Goal: Transaction & Acquisition: Purchase product/service

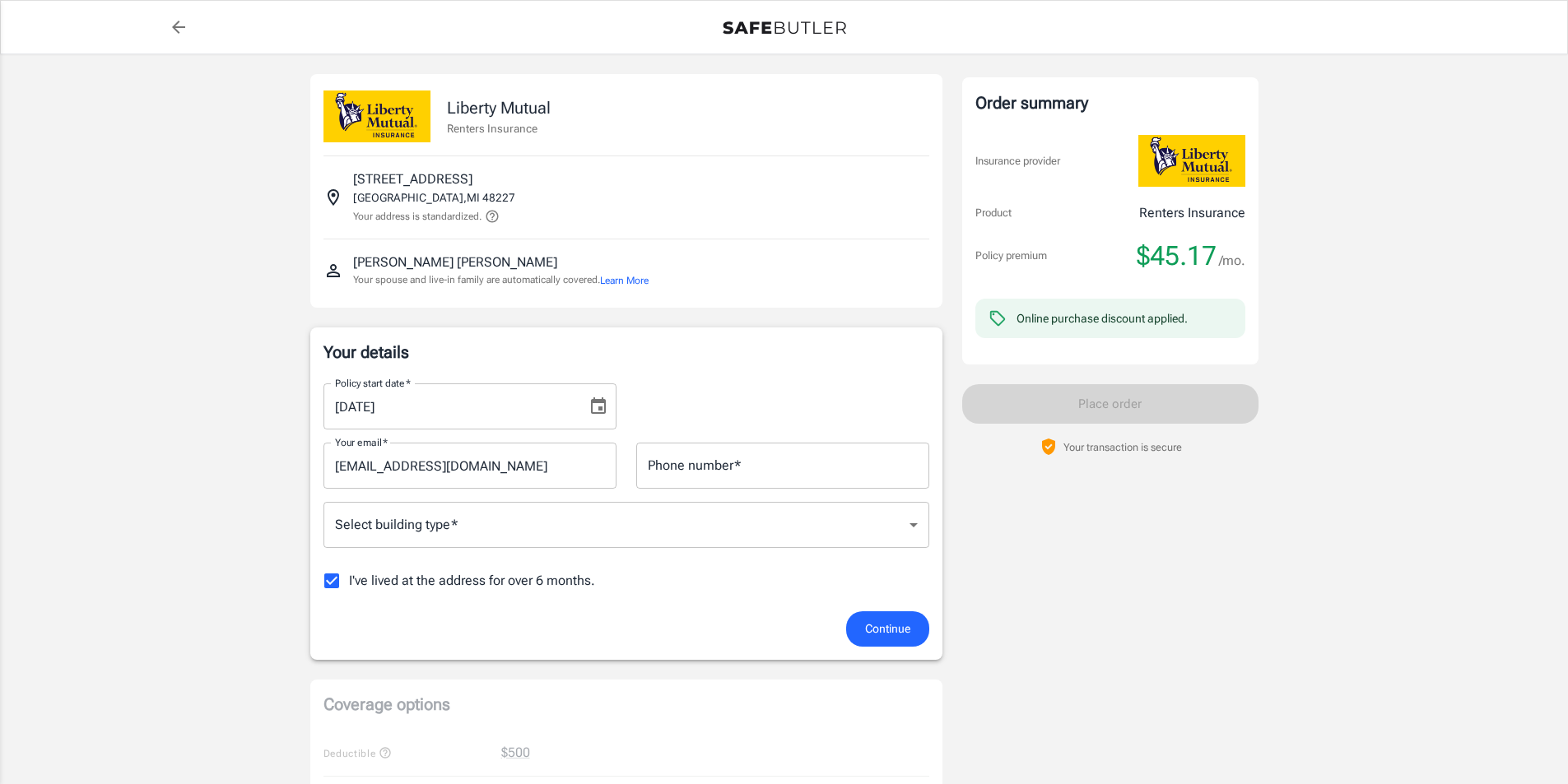
click at [780, 525] on body "Policy premium $ 45.17 /mo Liberty Mutual Renters Insurance [STREET_ADDRESS] Yo…" at bounding box center [784, 778] width 1568 height 1556
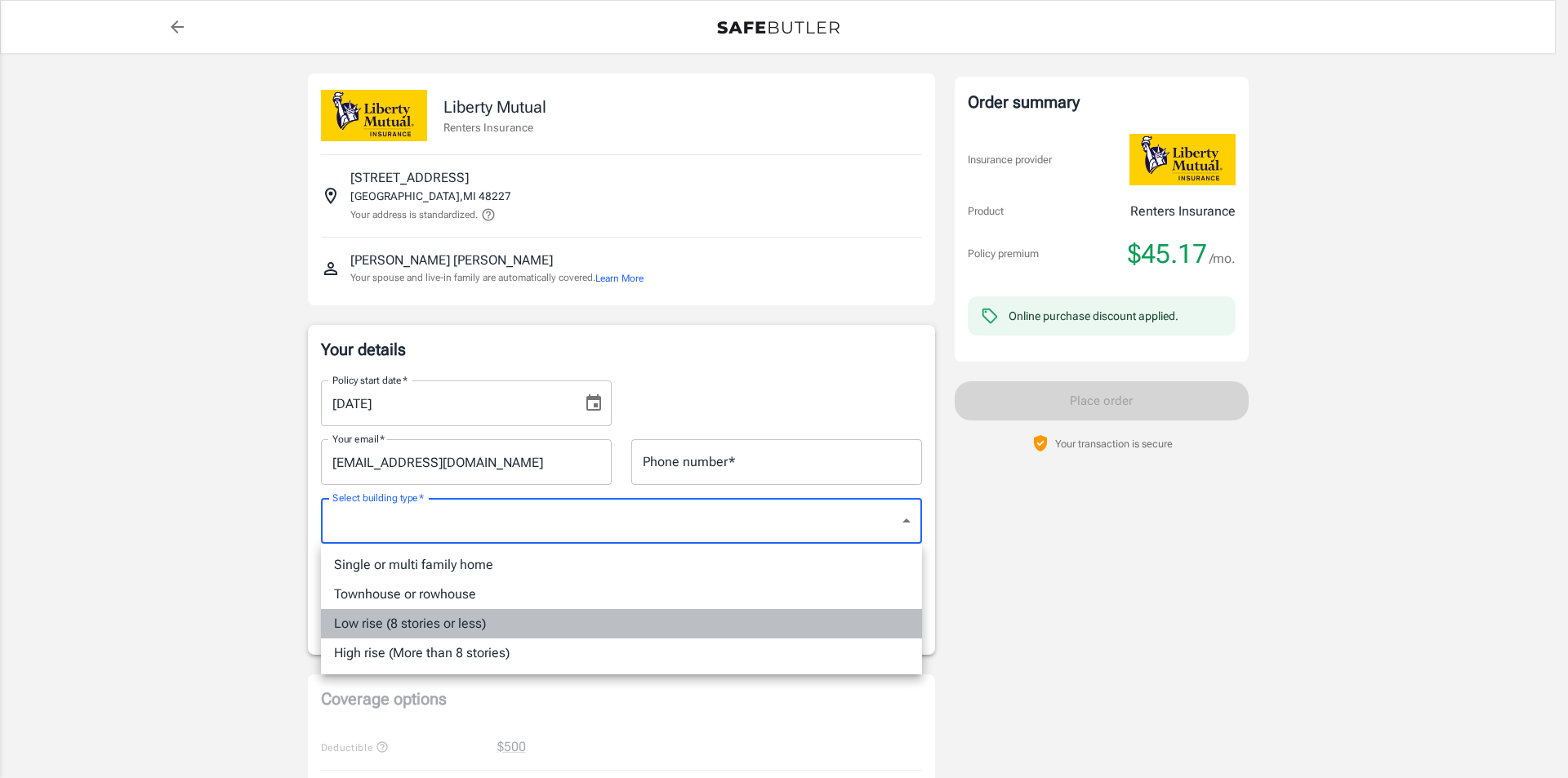
click at [442, 626] on li "Low rise (8 stories or less)" at bounding box center [621, 623] width 601 height 29
type input "lowrise"
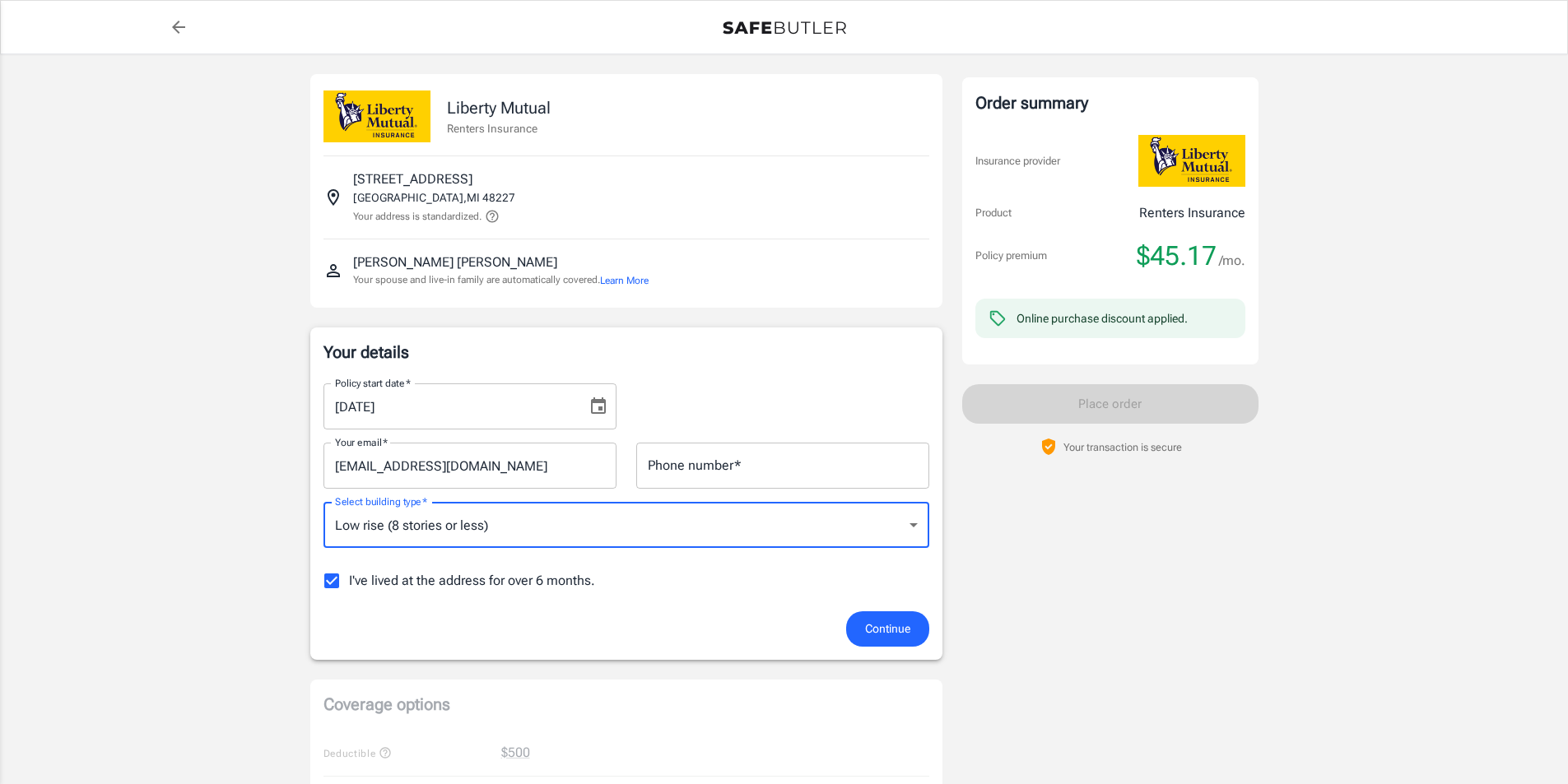
click at [331, 579] on input "I've lived at the address for over 6 months." at bounding box center [331, 580] width 34 height 34
checkbox input "false"
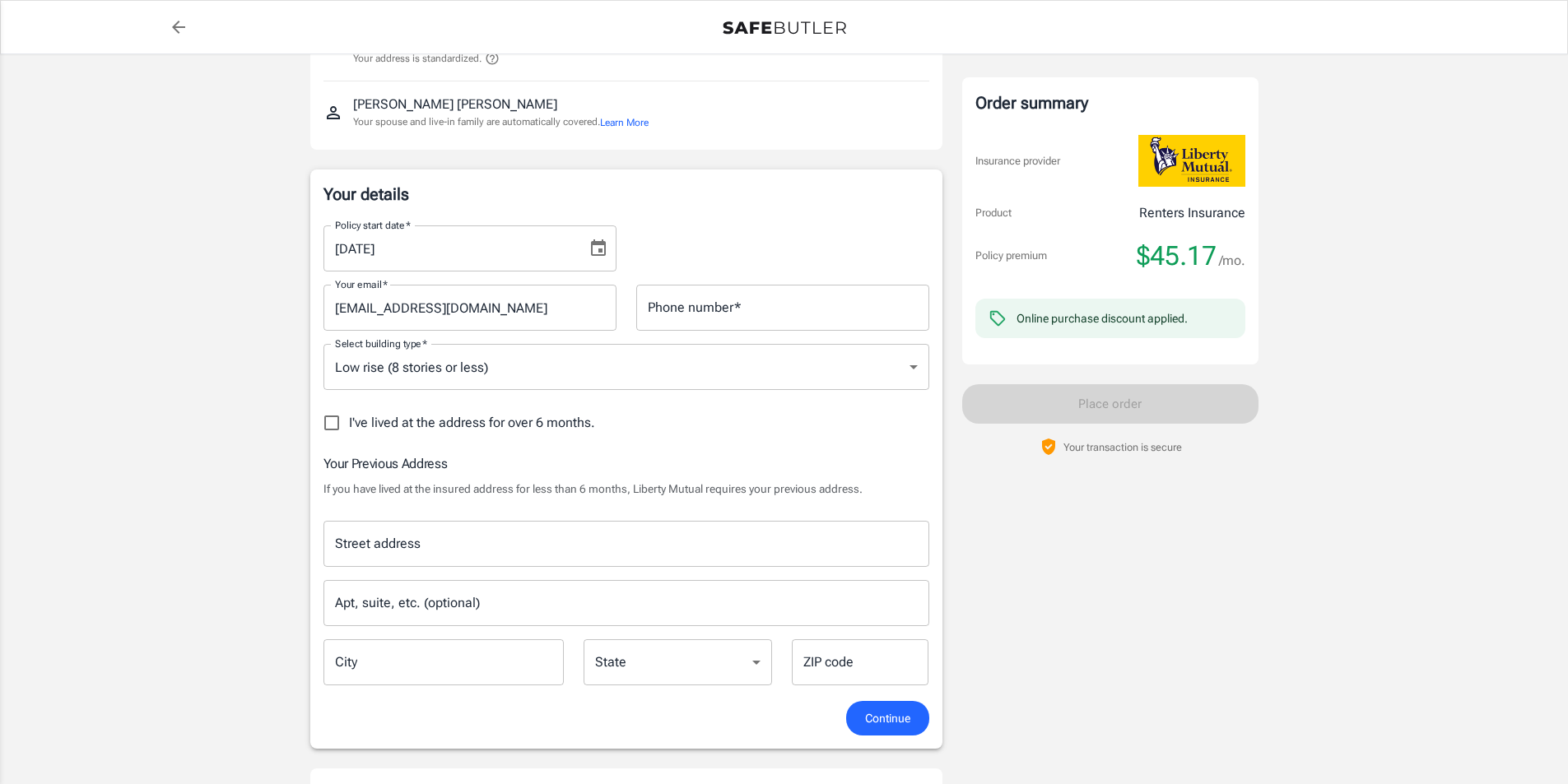
scroll to position [164, 0]
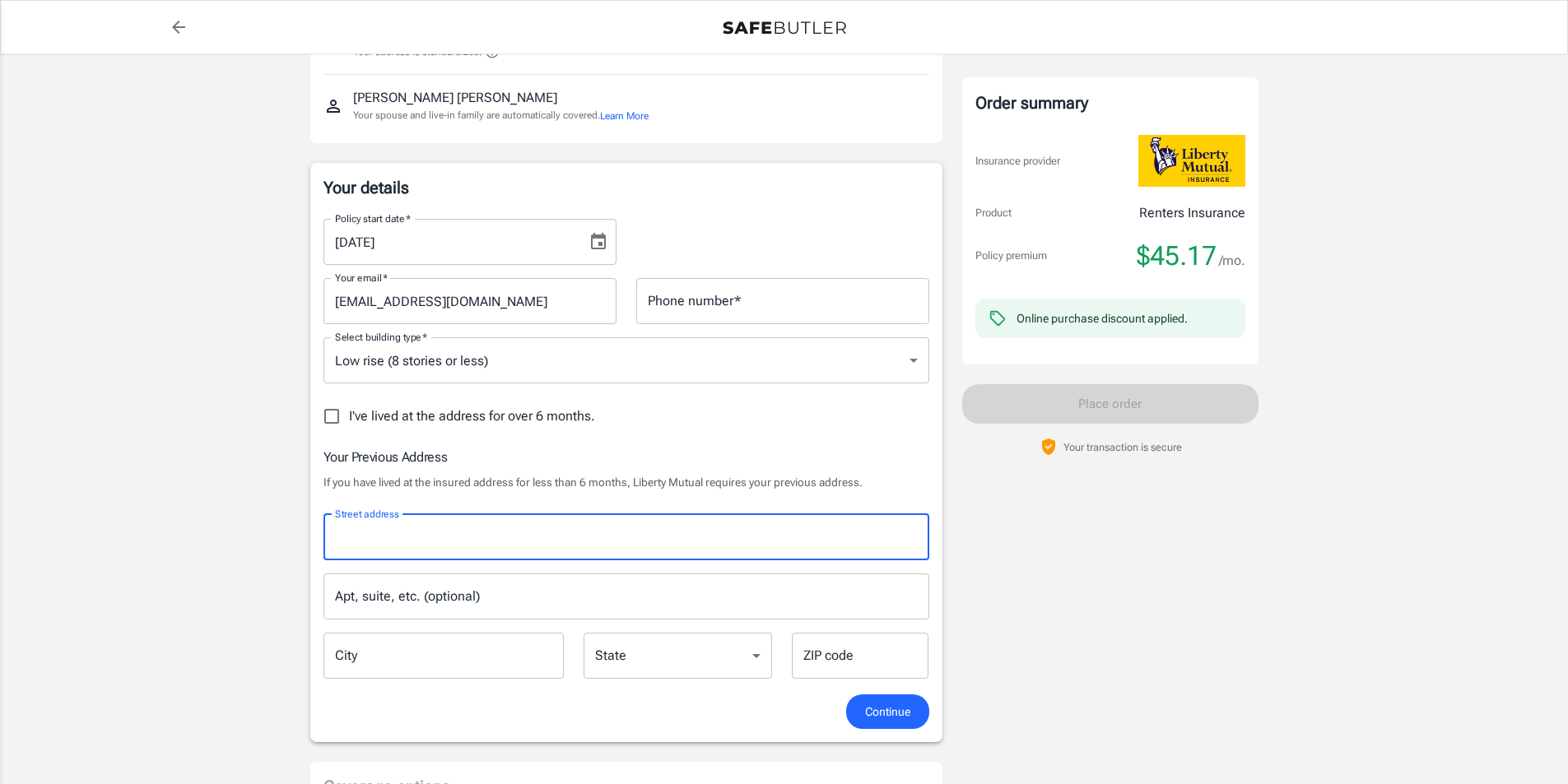
click at [447, 551] on input "Street address" at bounding box center [626, 537] width 591 height 31
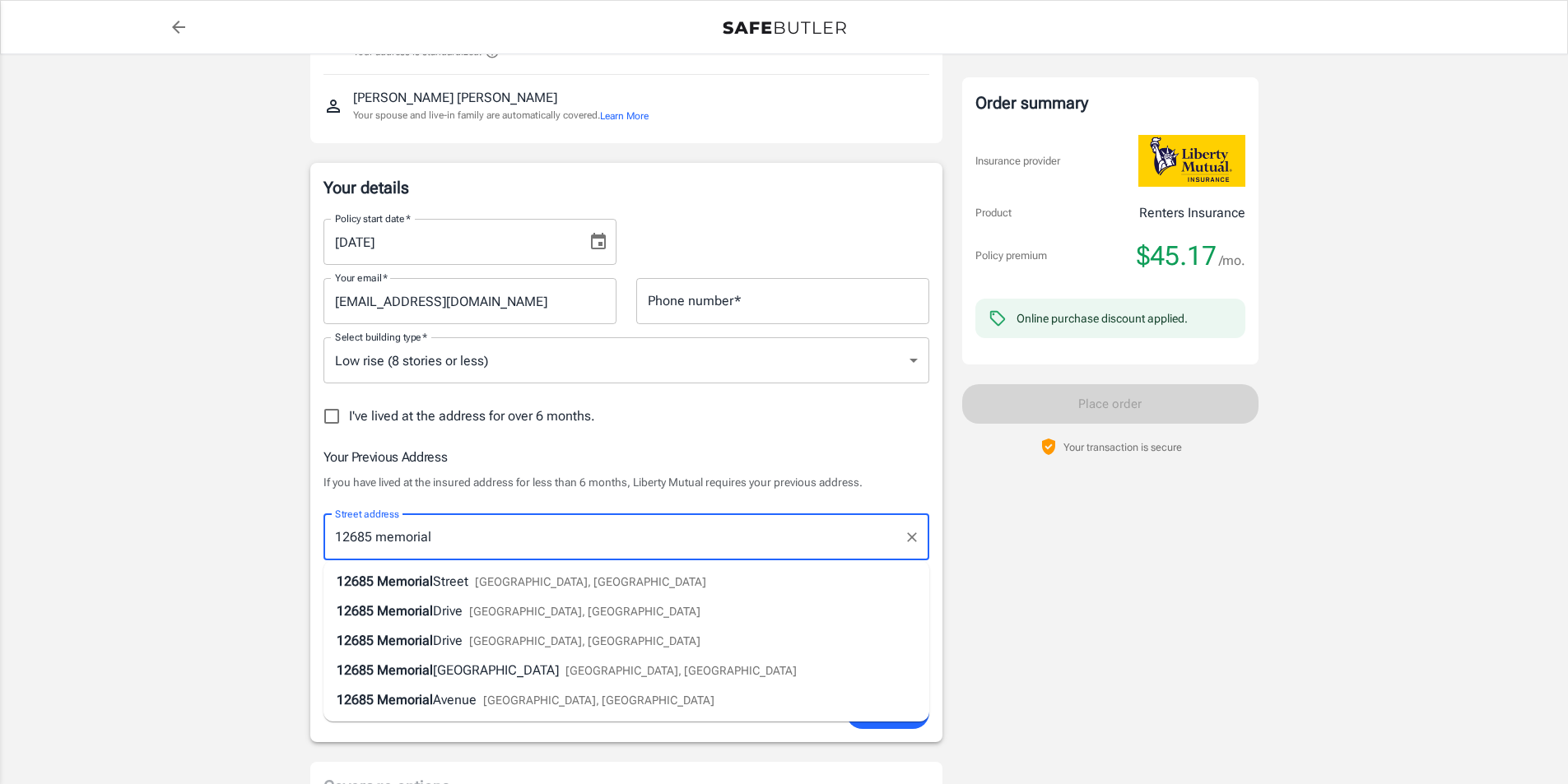
click at [423, 596] on li "[STREET_ADDRESS]" at bounding box center [626, 581] width 606 height 29
type input "[STREET_ADDRESS]"
type input "[GEOGRAPHIC_DATA]"
select select "MI"
type input "48227"
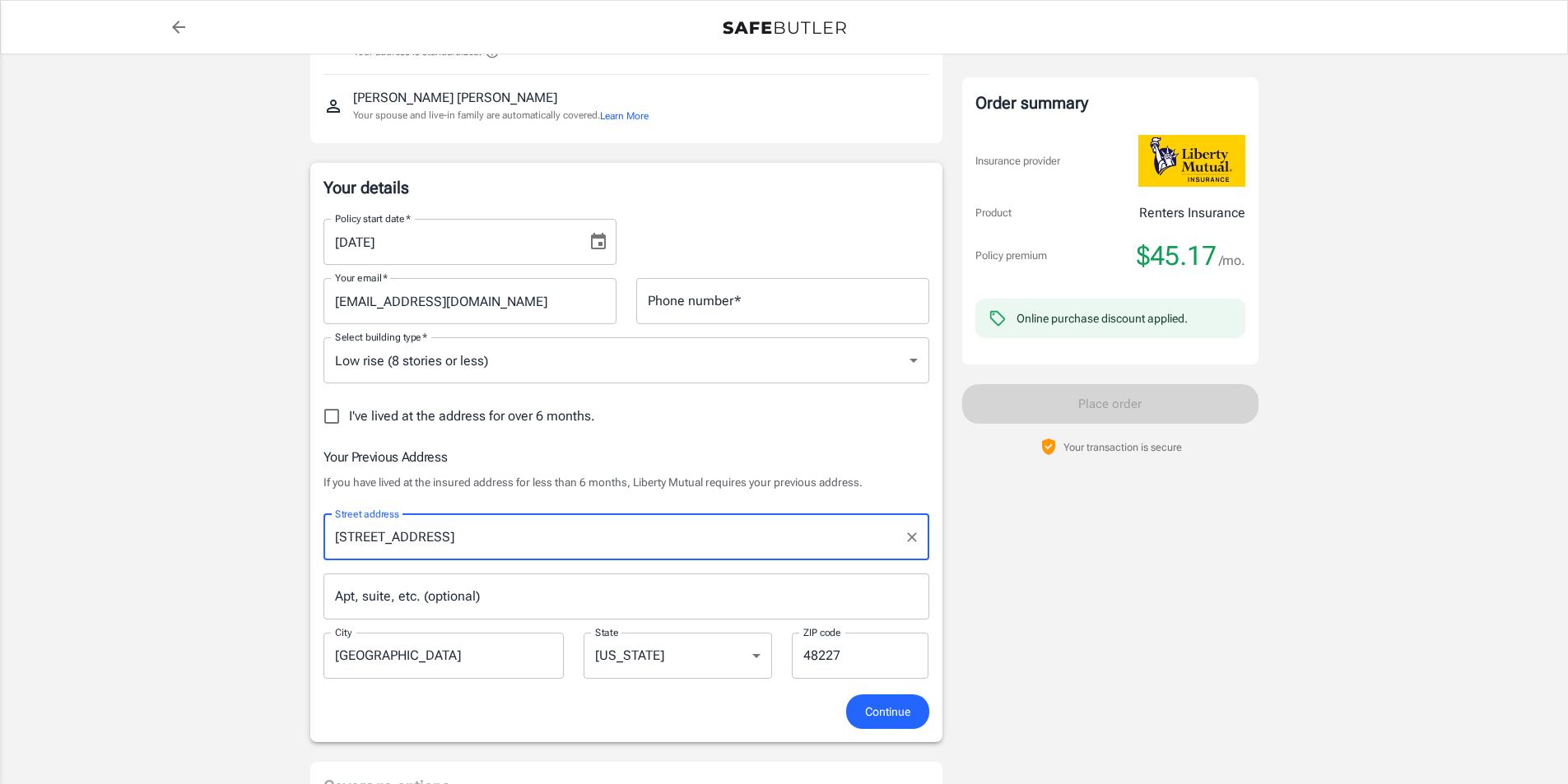
type input "[STREET_ADDRESS]"
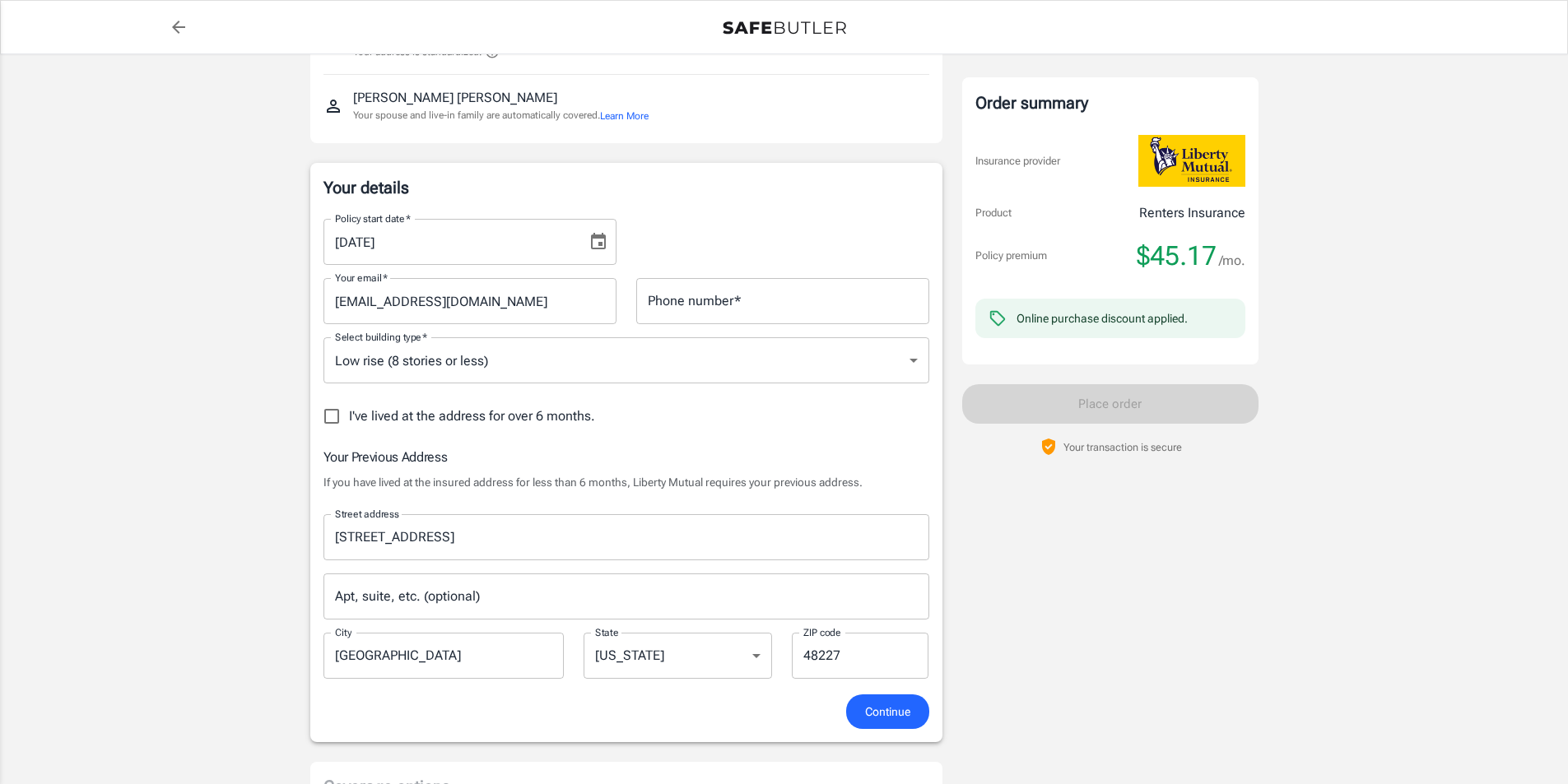
click at [399, 600] on input "Apt, suite, etc. (optional)" at bounding box center [626, 596] width 606 height 46
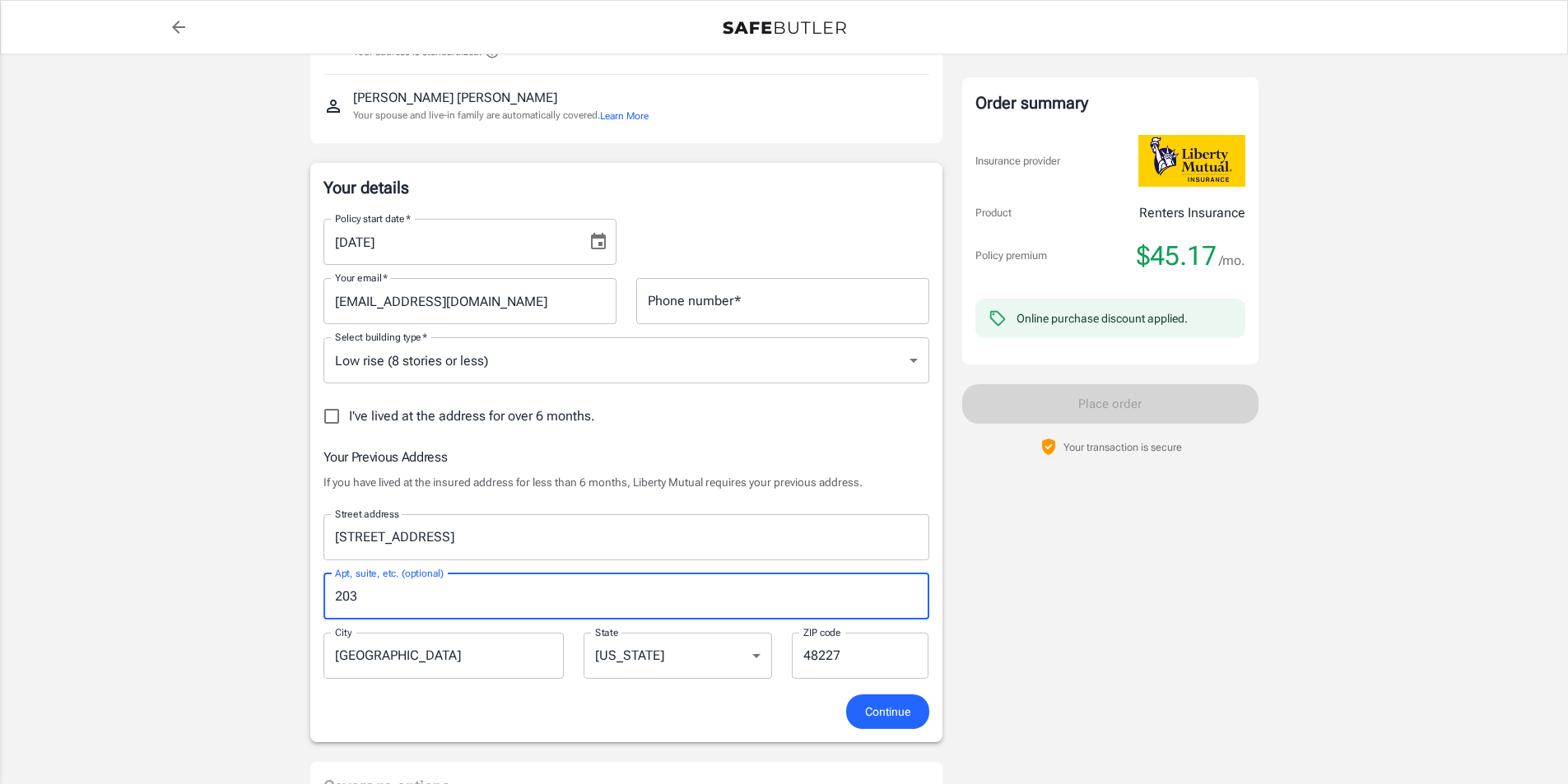
type input "203"
click at [877, 706] on span "Continue" at bounding box center [888, 712] width 45 height 21
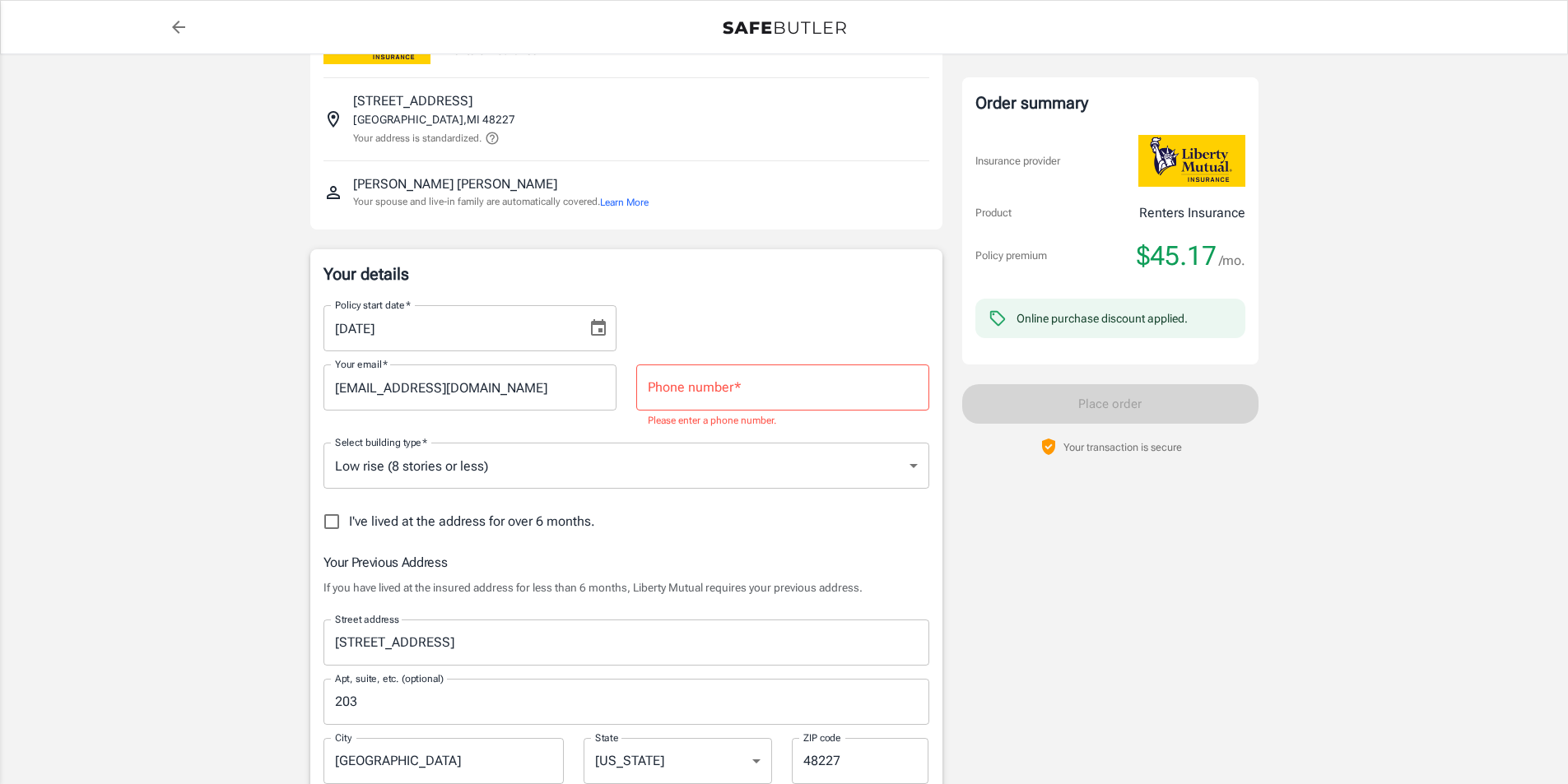
scroll to position [74, 0]
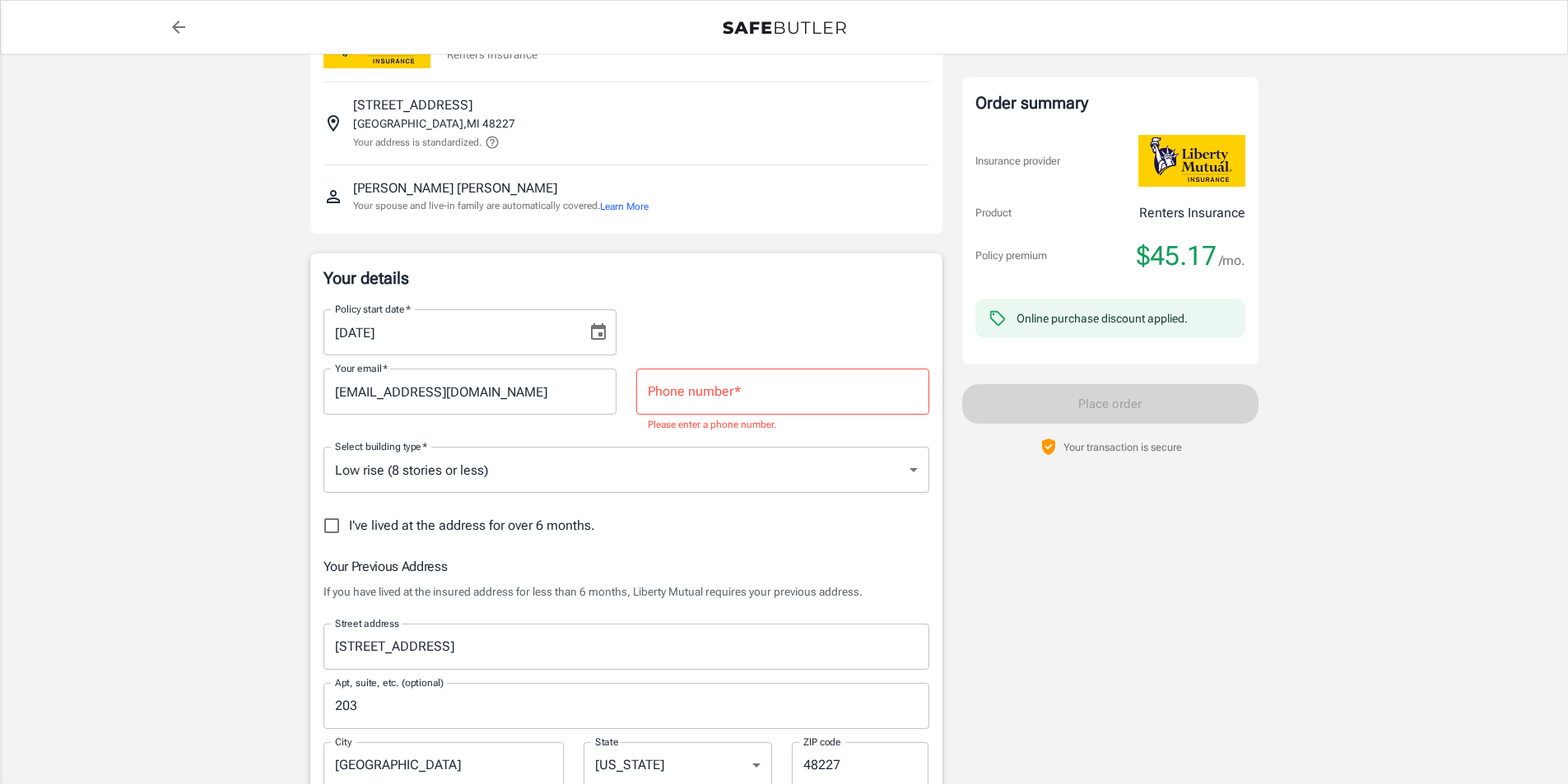
click at [799, 399] on input "Phone number   *" at bounding box center [782, 392] width 293 height 46
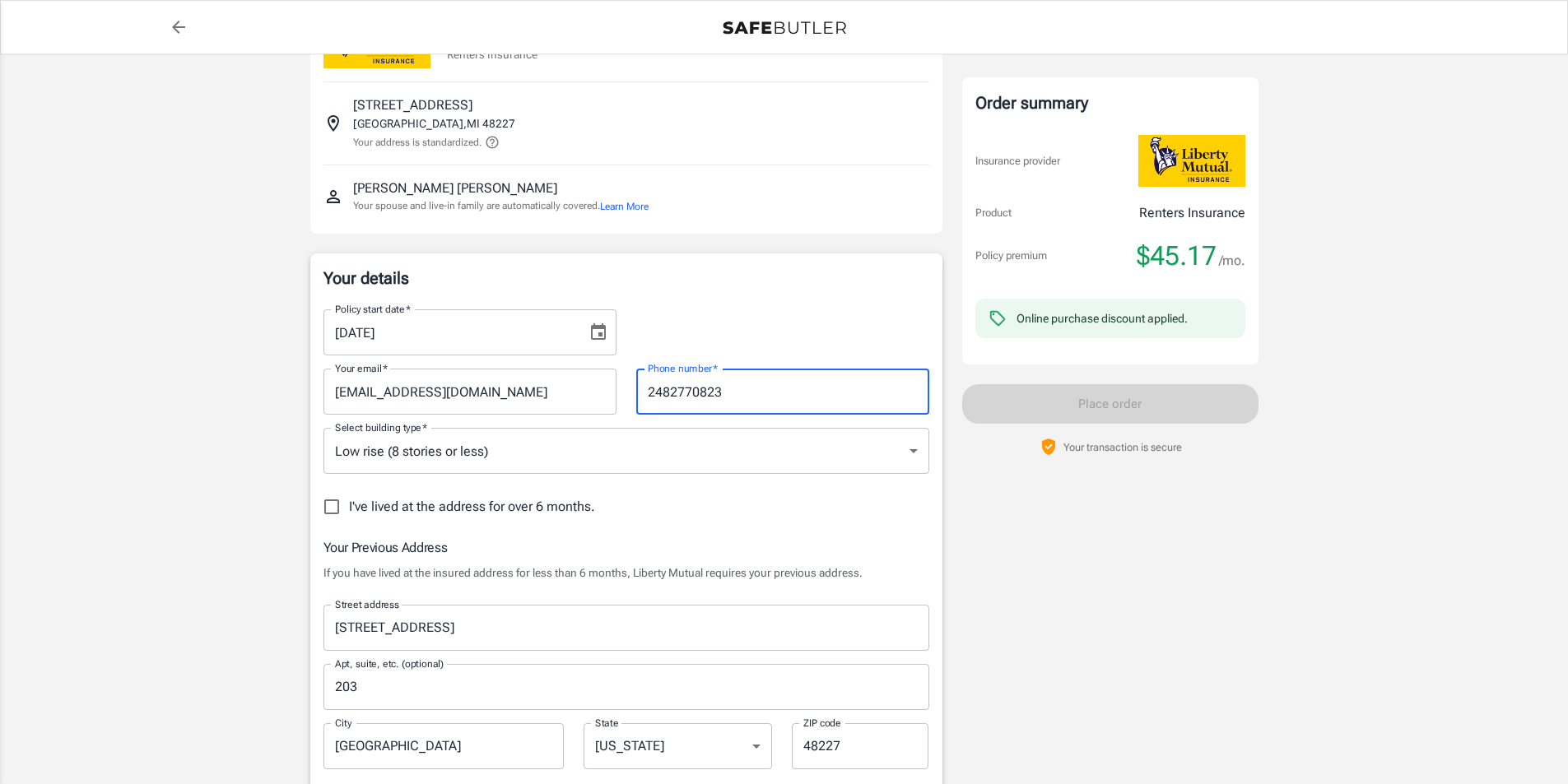
type input "2482770823"
click at [1188, 594] on div "Order summary Insurance provider Product Renters Insurance Policy premium $45.1…" at bounding box center [1110, 797] width 296 height 1594
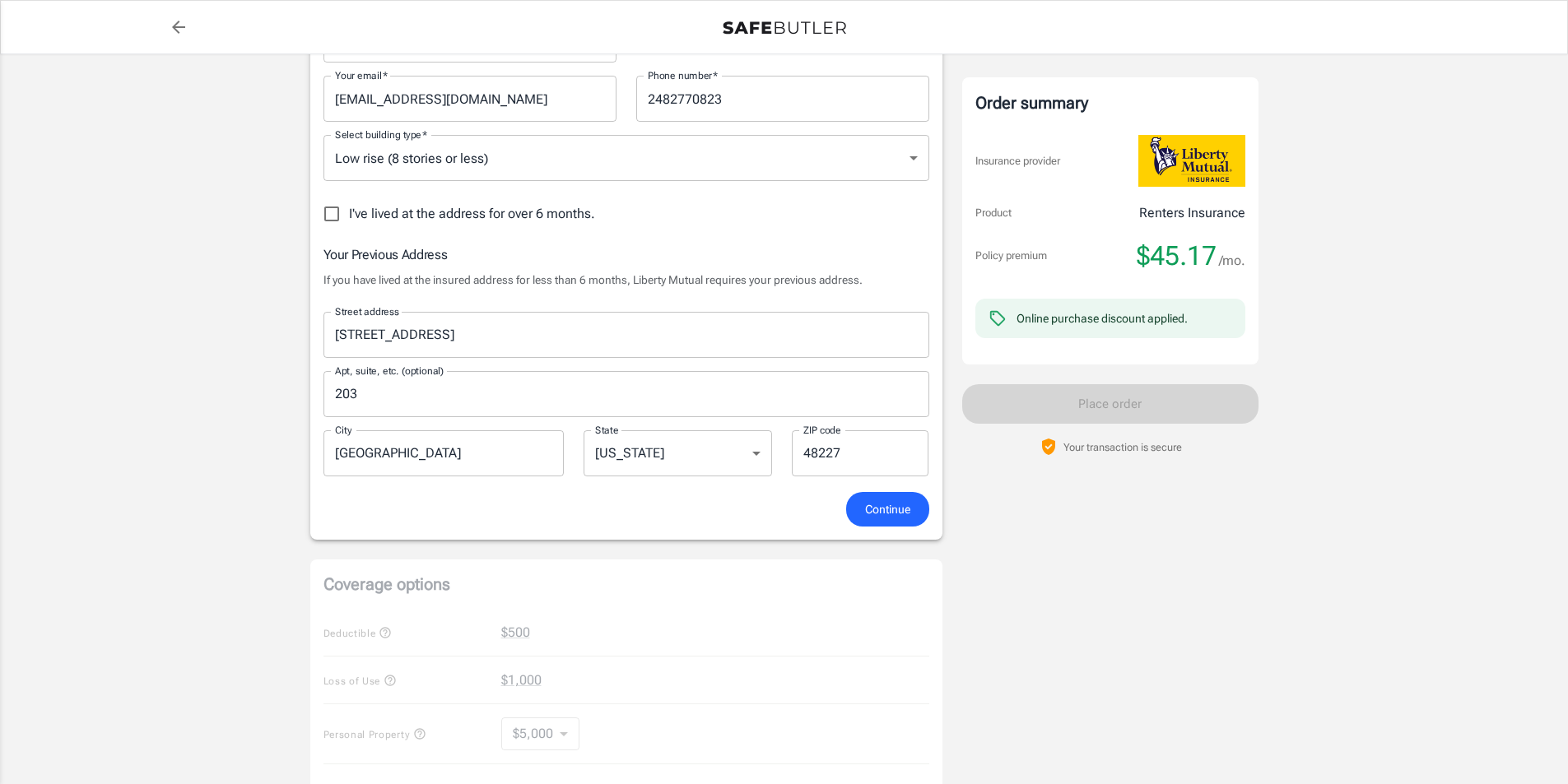
scroll to position [403, 0]
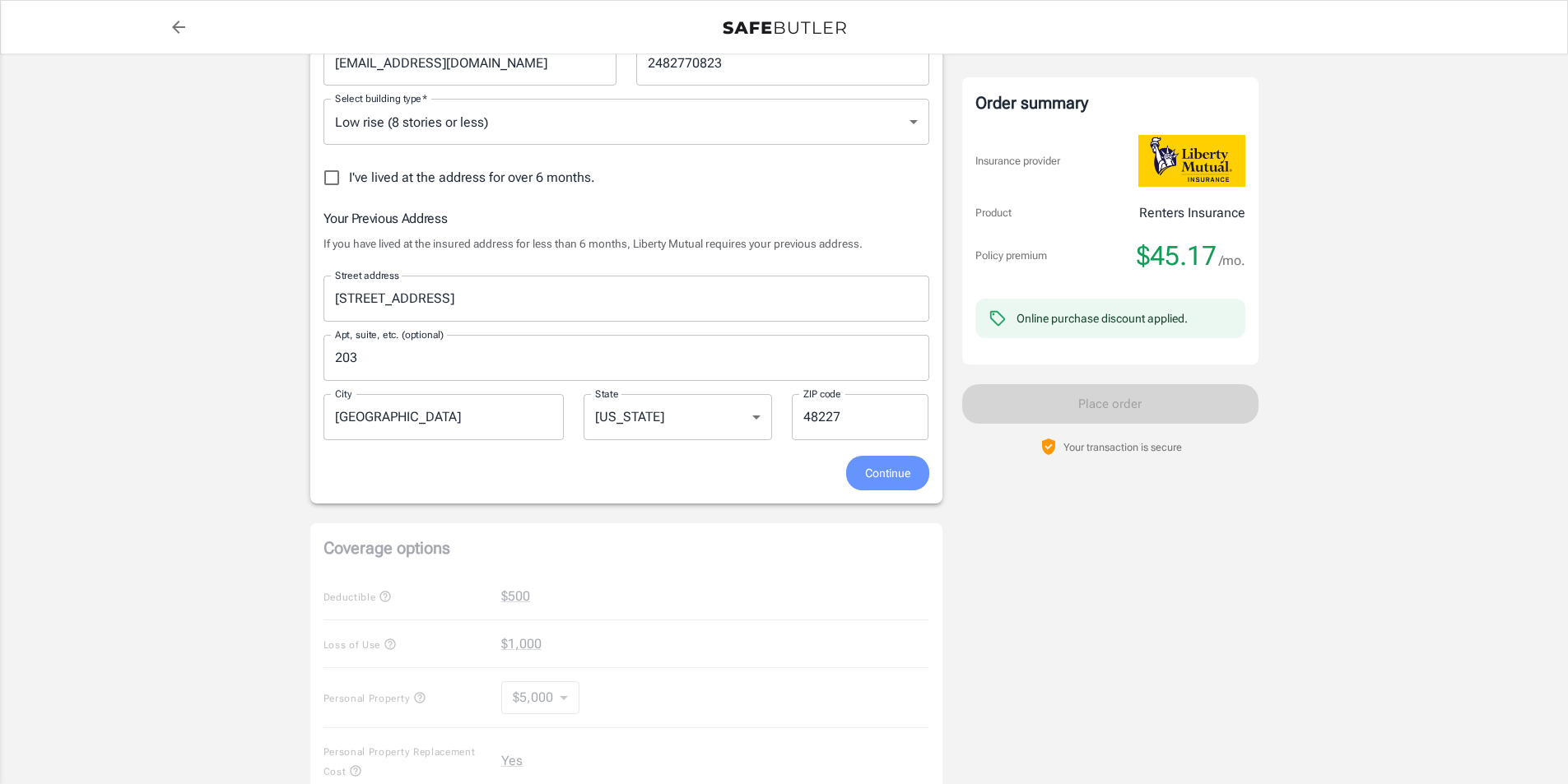
click at [889, 483] on span "Continue" at bounding box center [888, 473] width 45 height 21
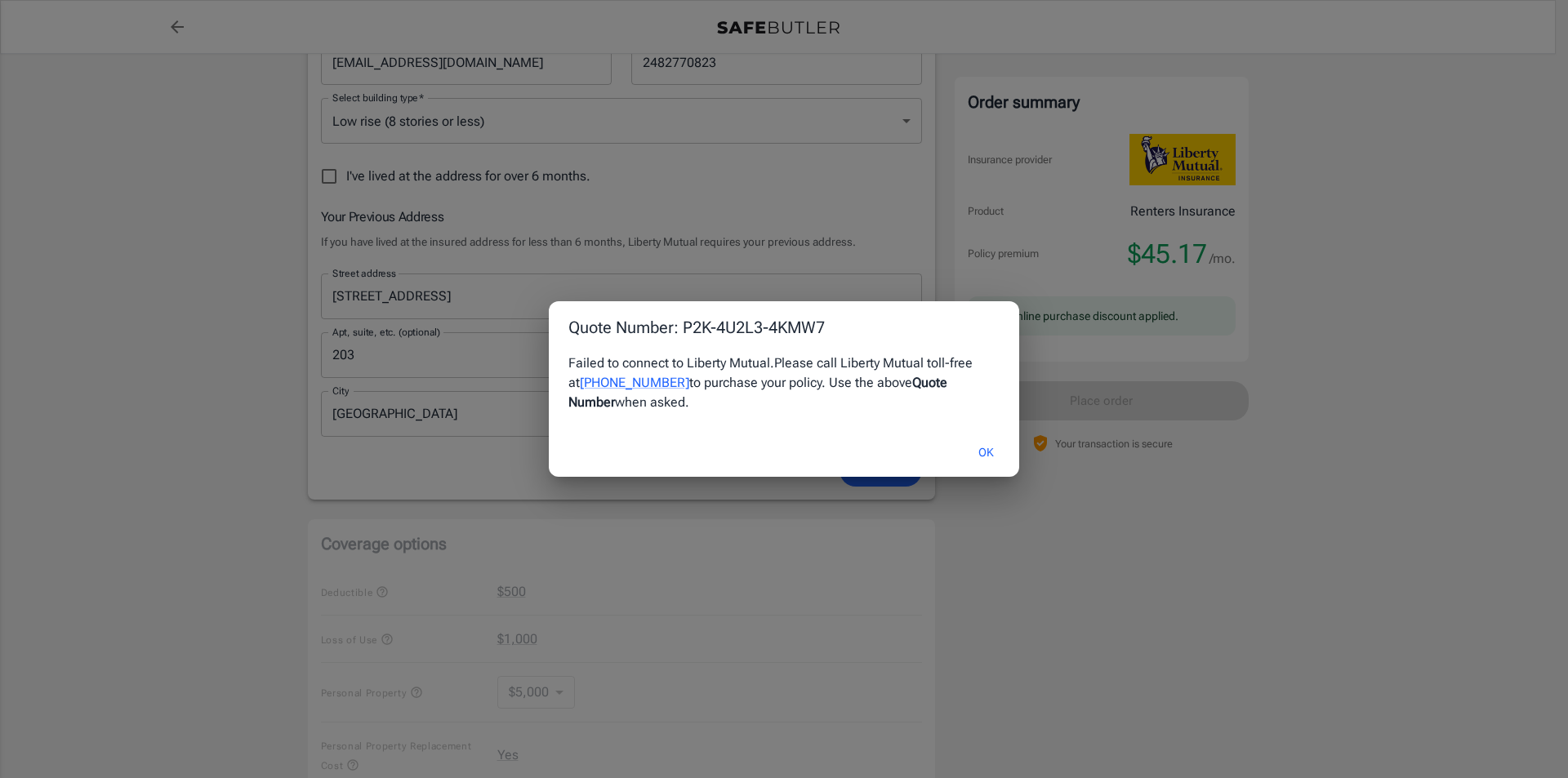
click at [990, 449] on button "OK" at bounding box center [986, 452] width 53 height 35
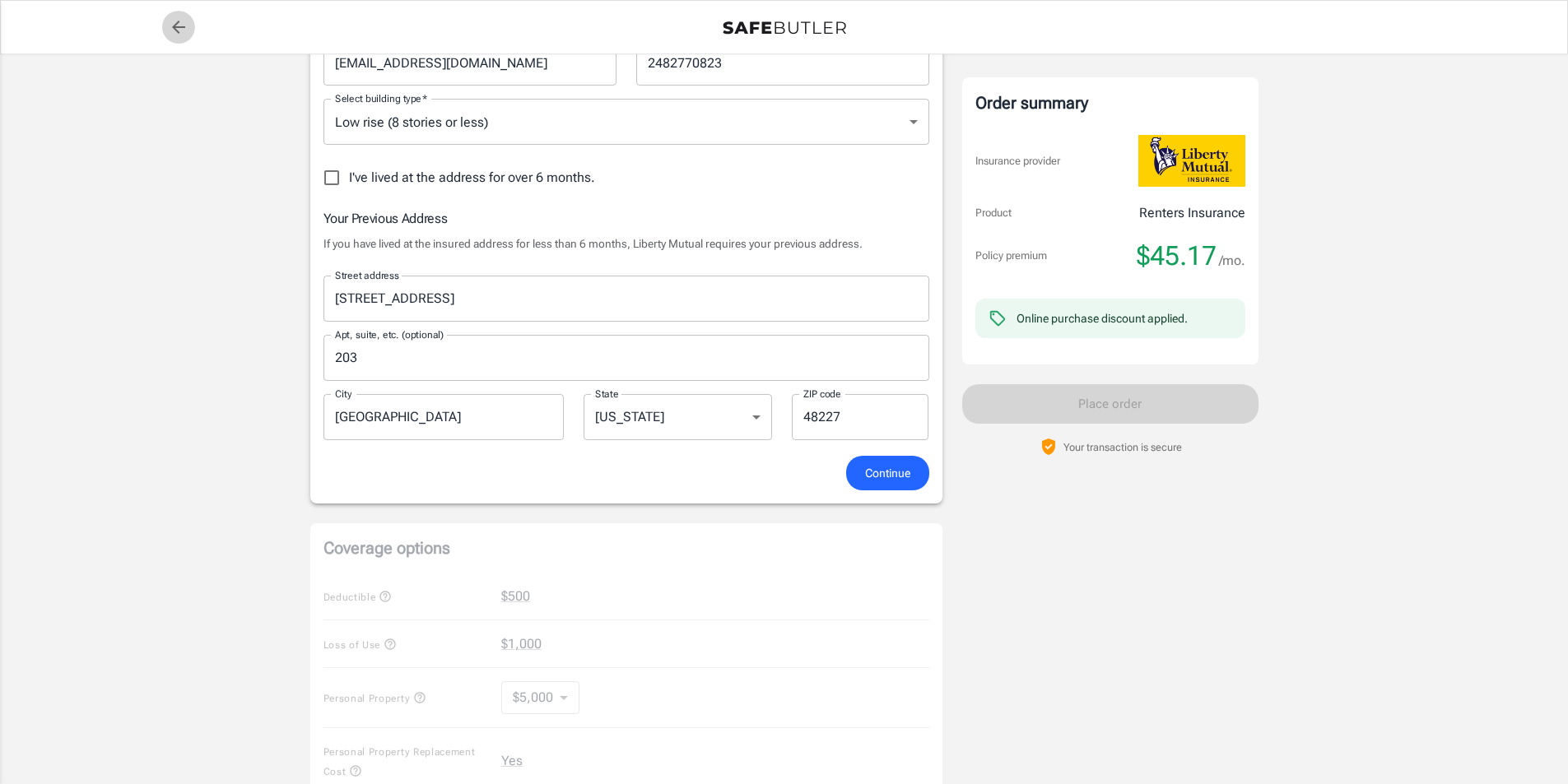
click at [175, 28] on icon "back to quotes" at bounding box center [179, 28] width 13 height 13
